Goal: Complete application form

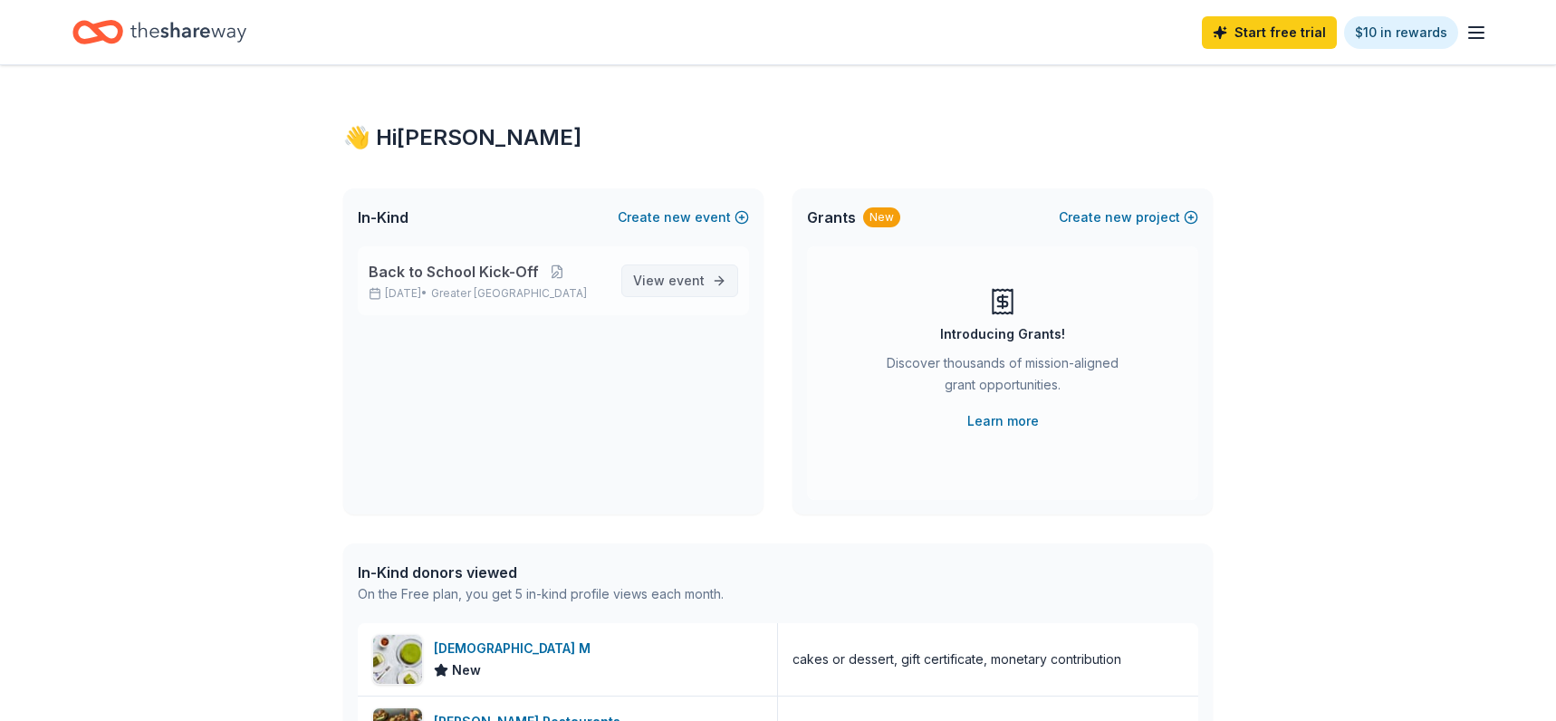
click at [665, 274] on span "View event" at bounding box center [669, 281] width 72 height 22
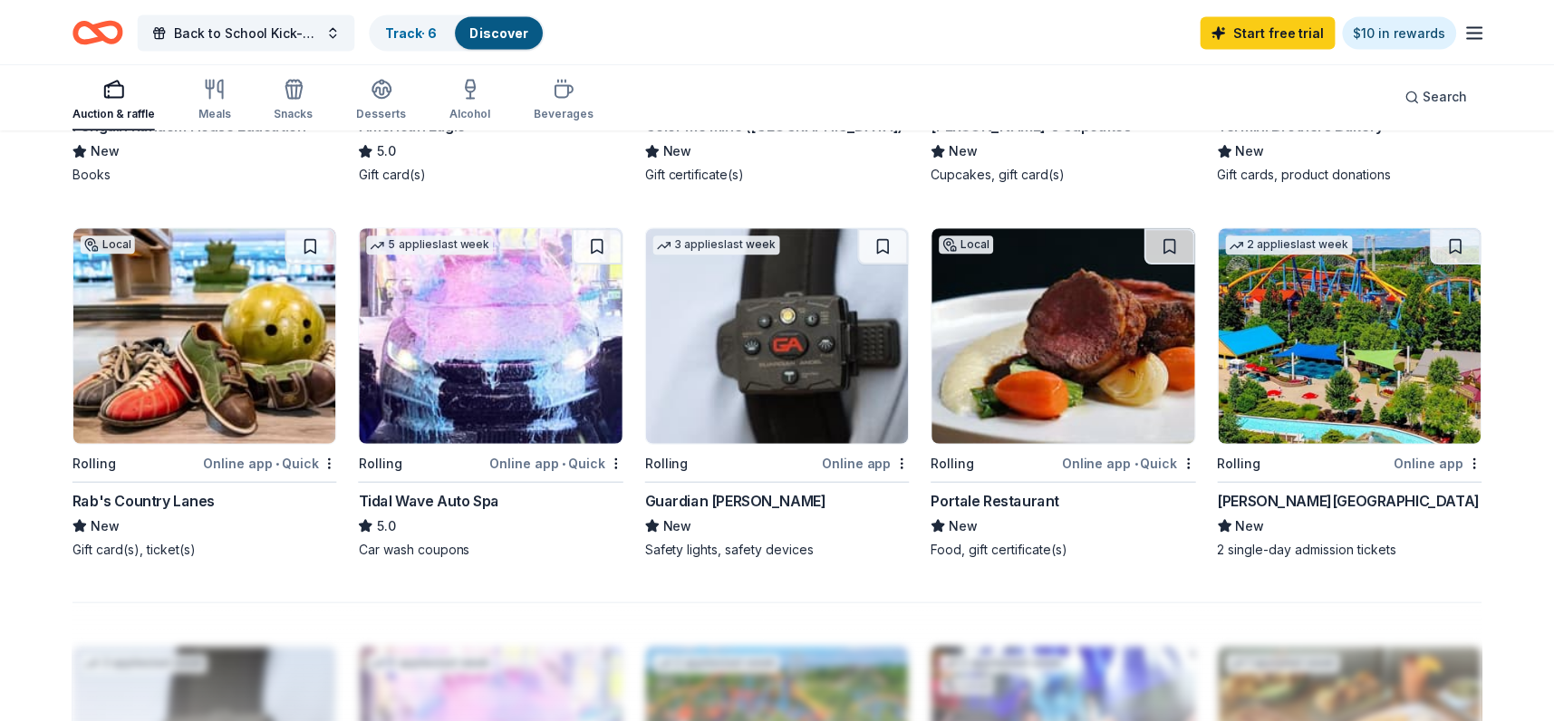
scroll to position [1287, 0]
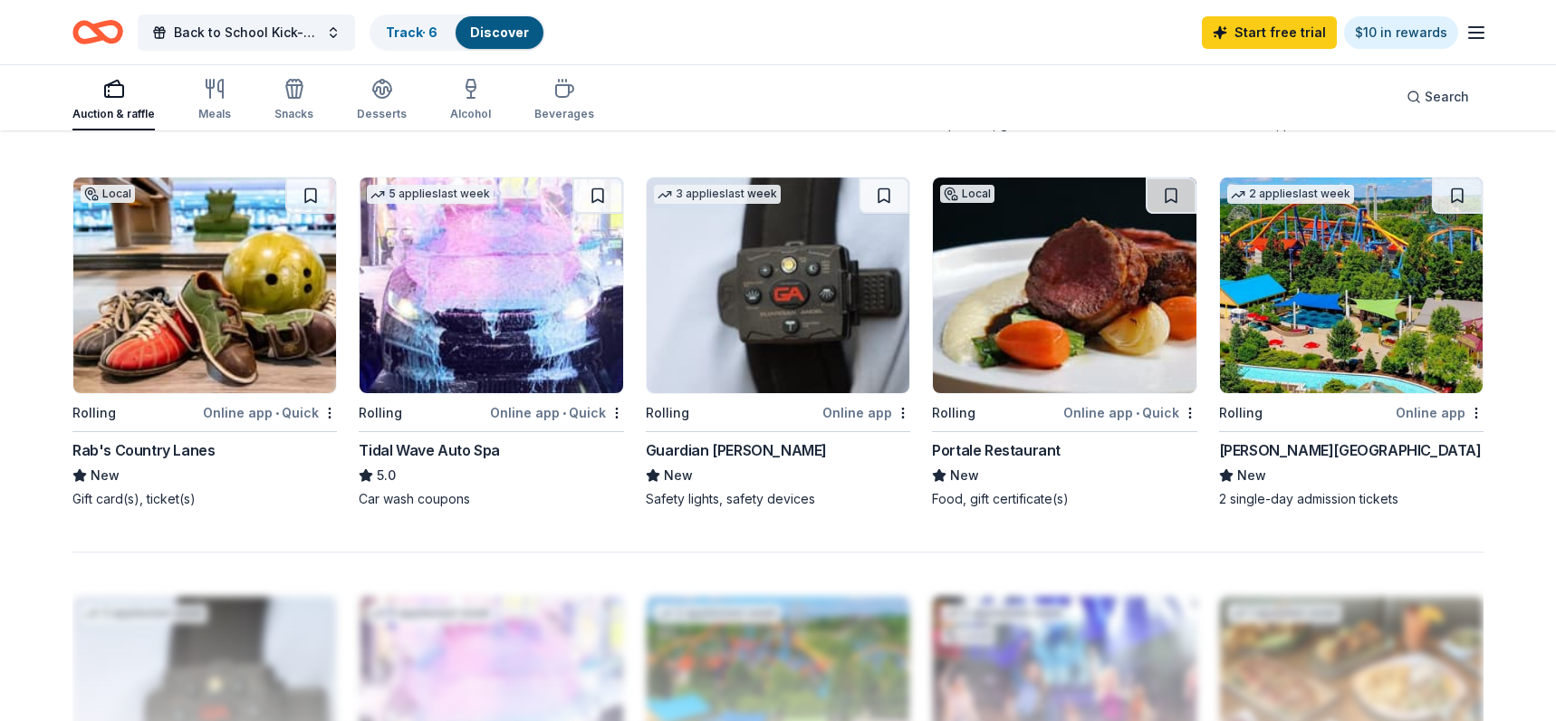
click at [1327, 272] on img at bounding box center [1351, 286] width 263 height 216
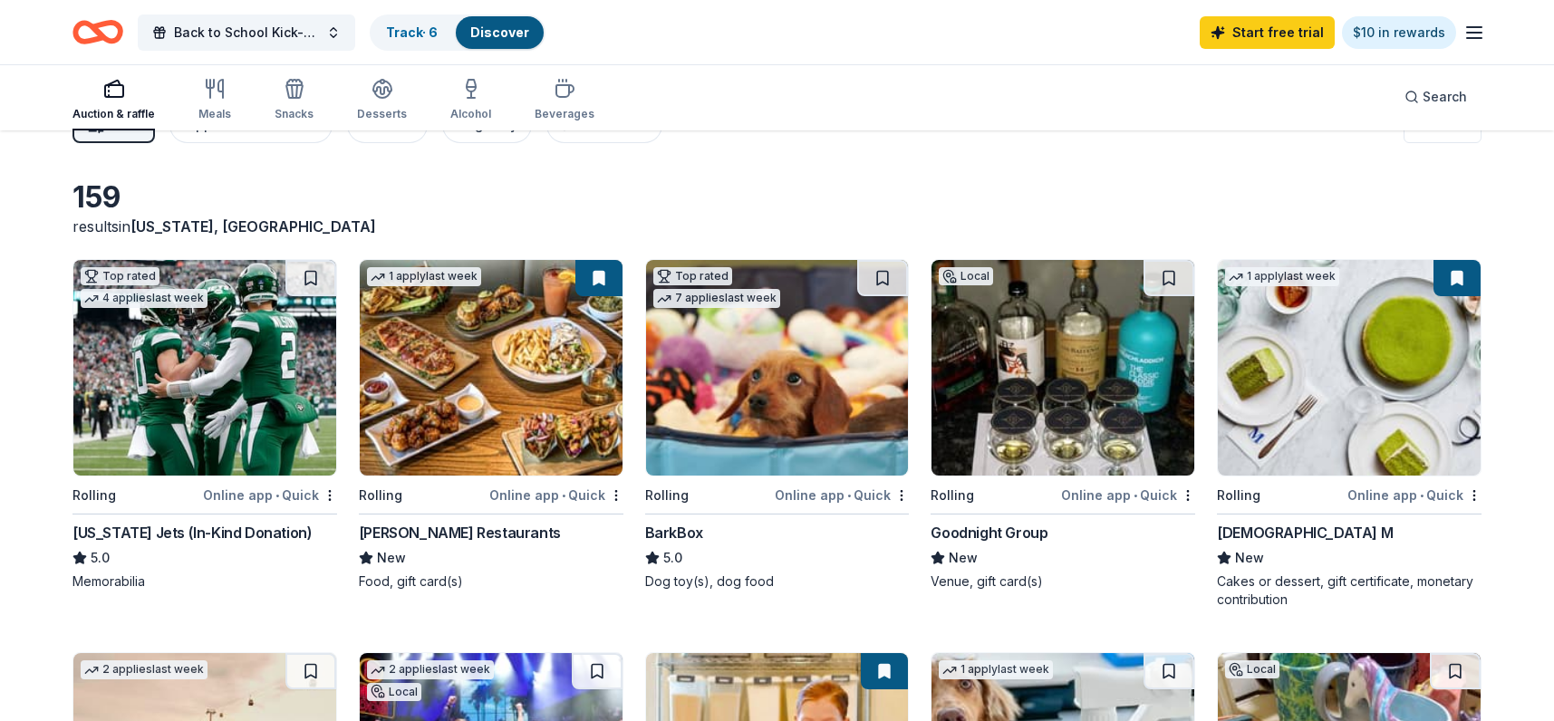
scroll to position [0, 0]
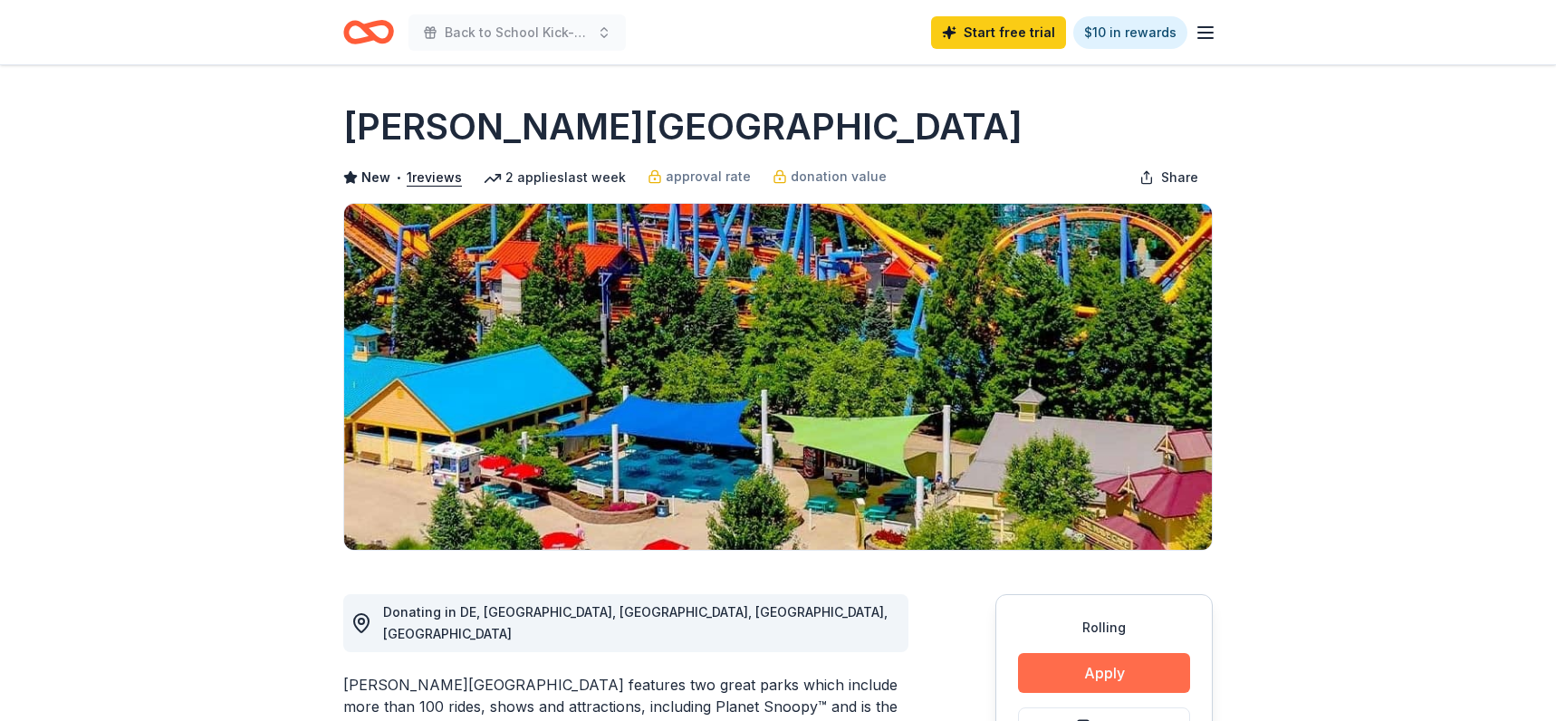
click at [1142, 669] on button "Apply" at bounding box center [1104, 673] width 172 height 40
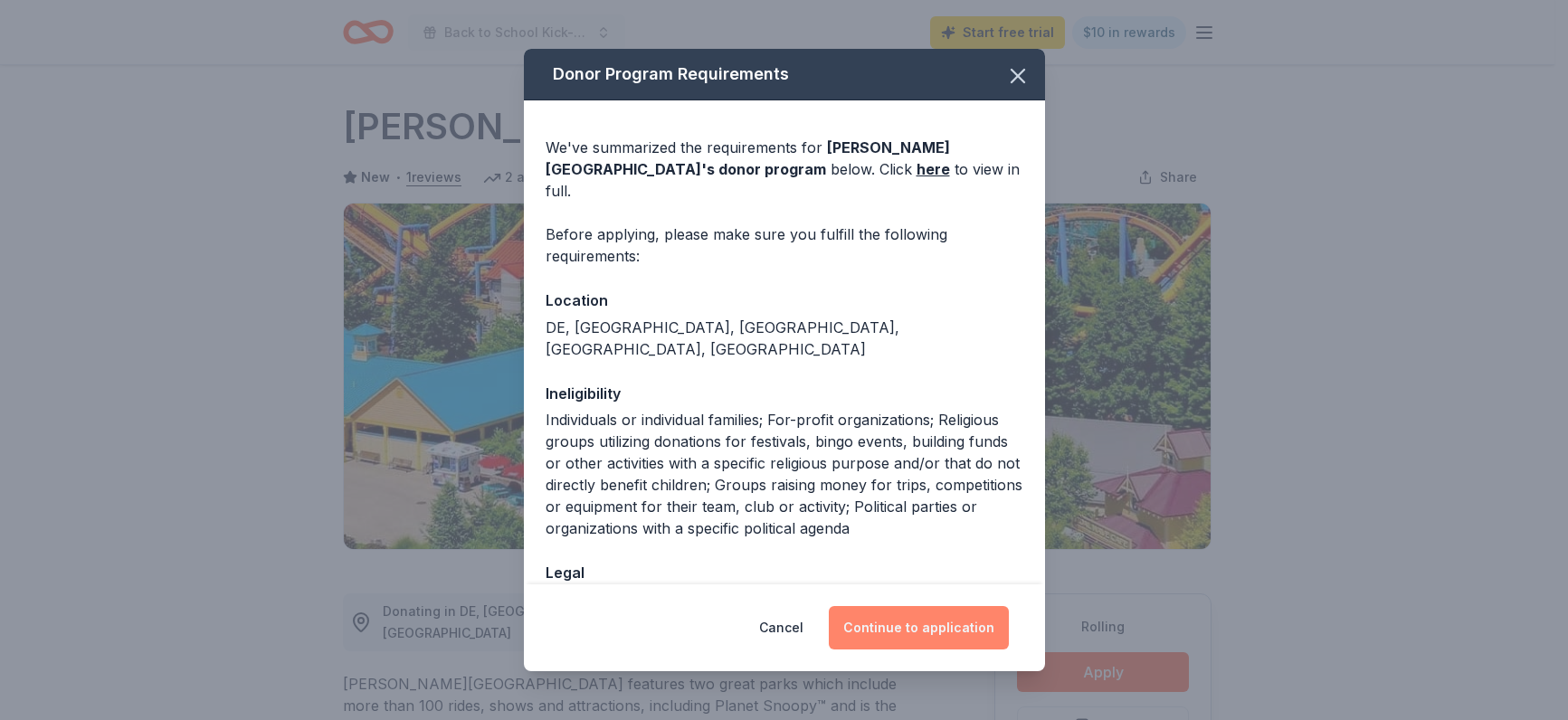
click at [898, 637] on button "Continue to application" at bounding box center [919, 627] width 180 height 43
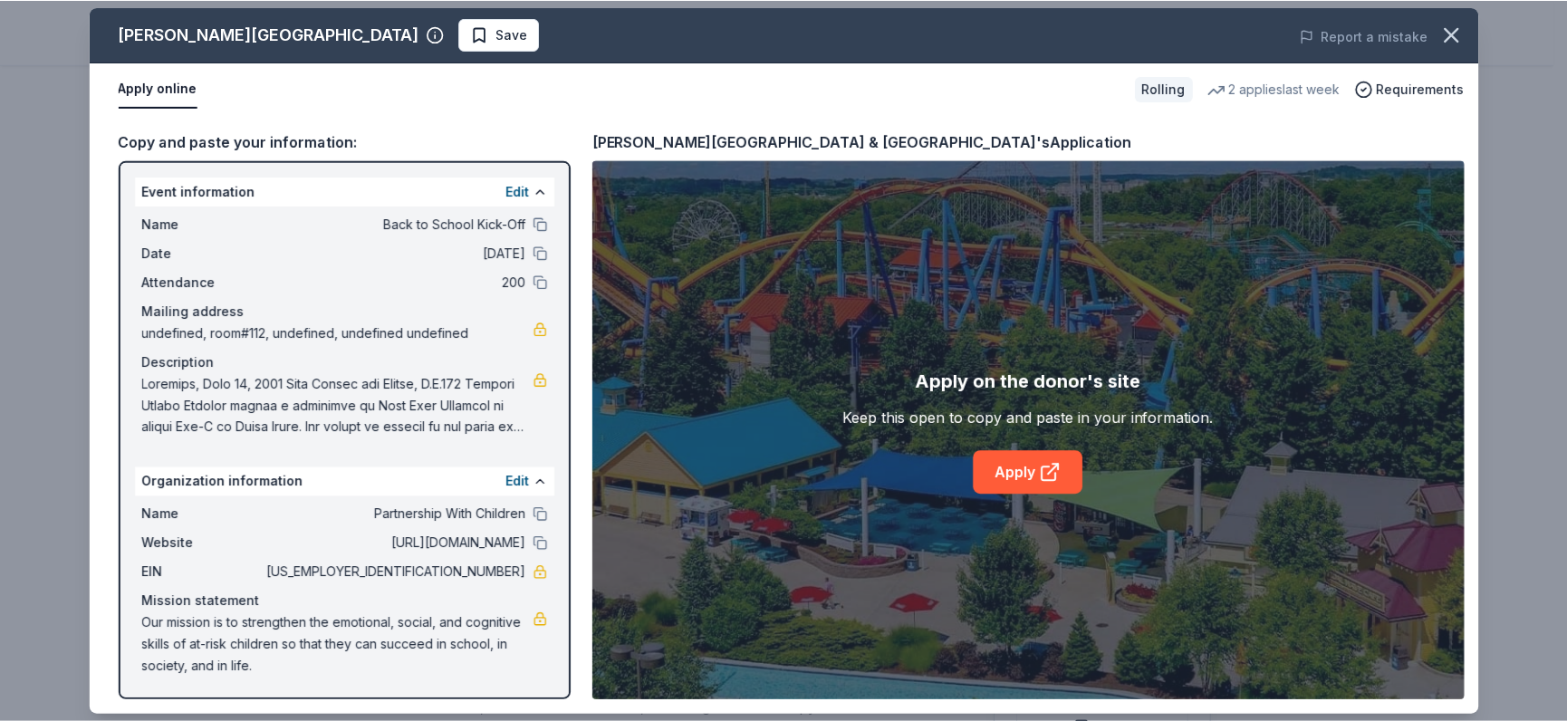
scroll to position [1, 0]
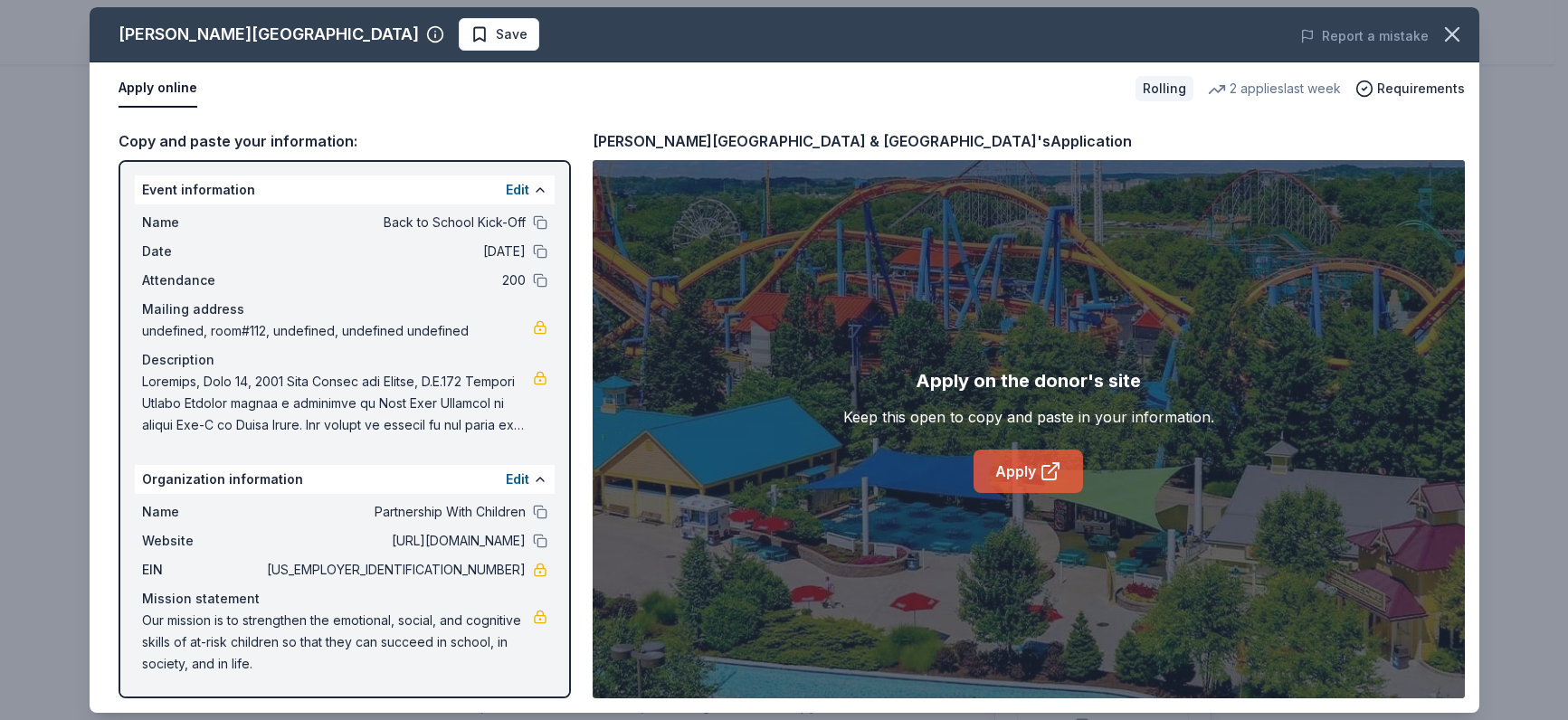
click at [1011, 476] on link "Apply" at bounding box center [1029, 470] width 110 height 43
drag, startPoint x: 573, startPoint y: 255, endPoint x: 574, endPoint y: 401, distance: 146.0
click at [574, 401] on div "Copy and paste your information: Event information Edit Name Back to School Kic…" at bounding box center [783, 413] width 1390 height 598
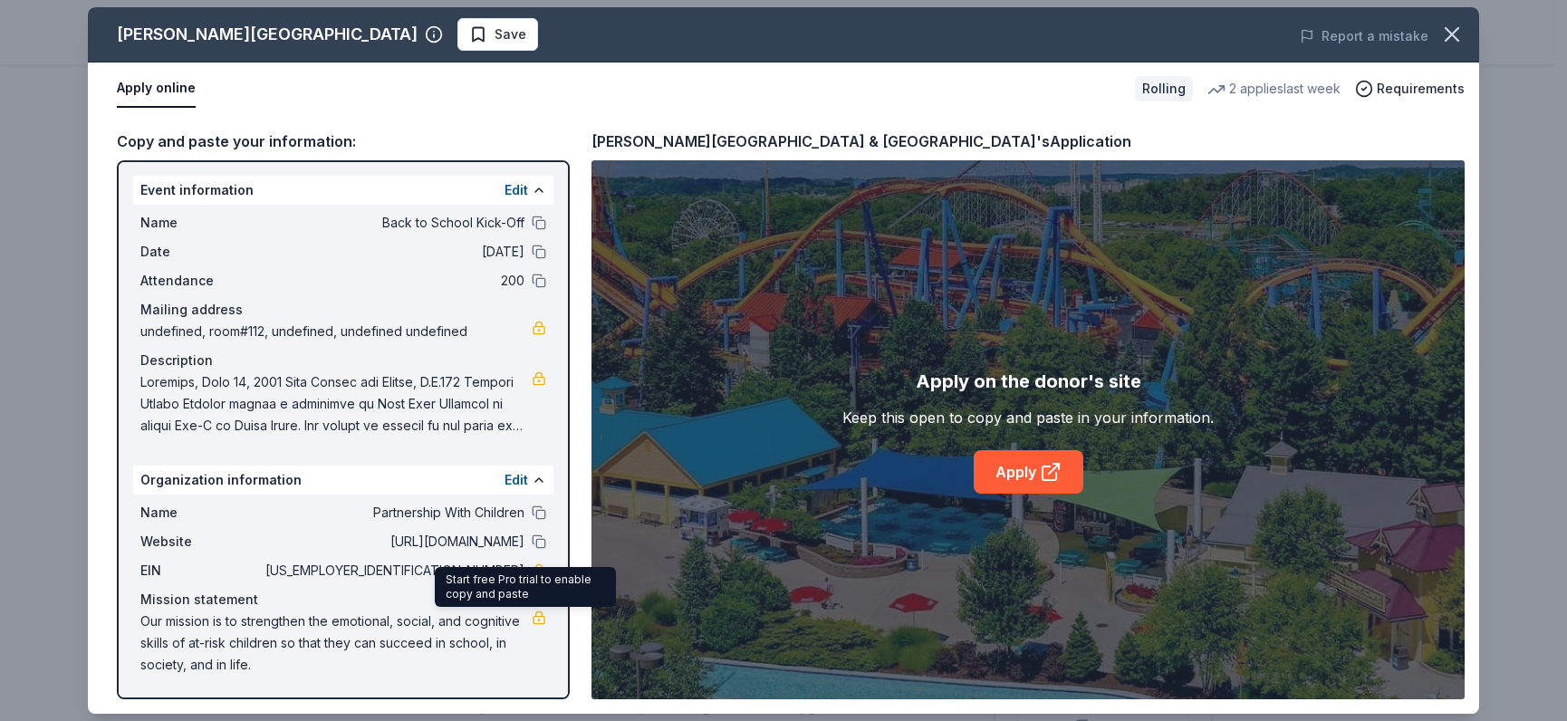
click at [532, 620] on link at bounding box center [539, 618] width 14 height 14
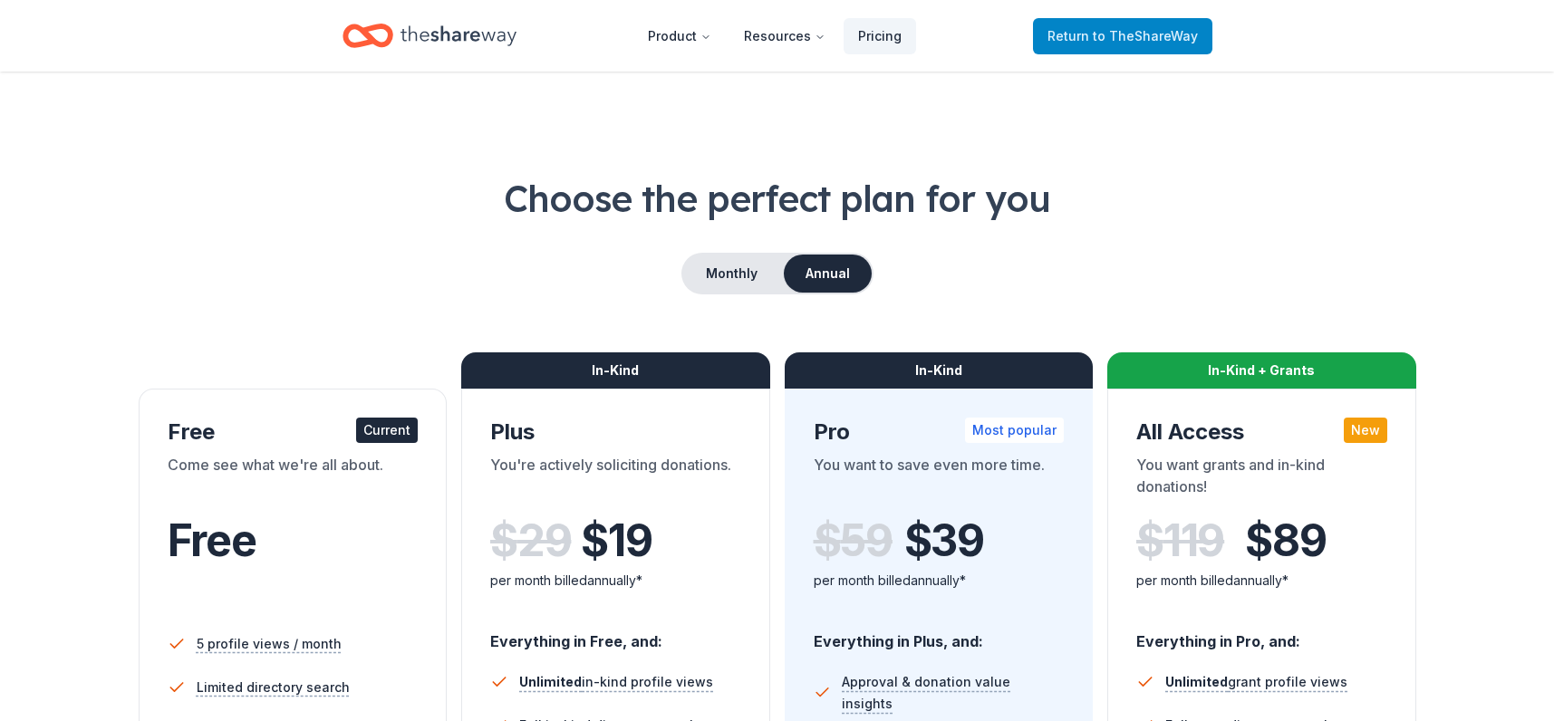
click at [1189, 40] on span "to TheShareWay" at bounding box center [1145, 35] width 105 height 15
